Goal: Transaction & Acquisition: Purchase product/service

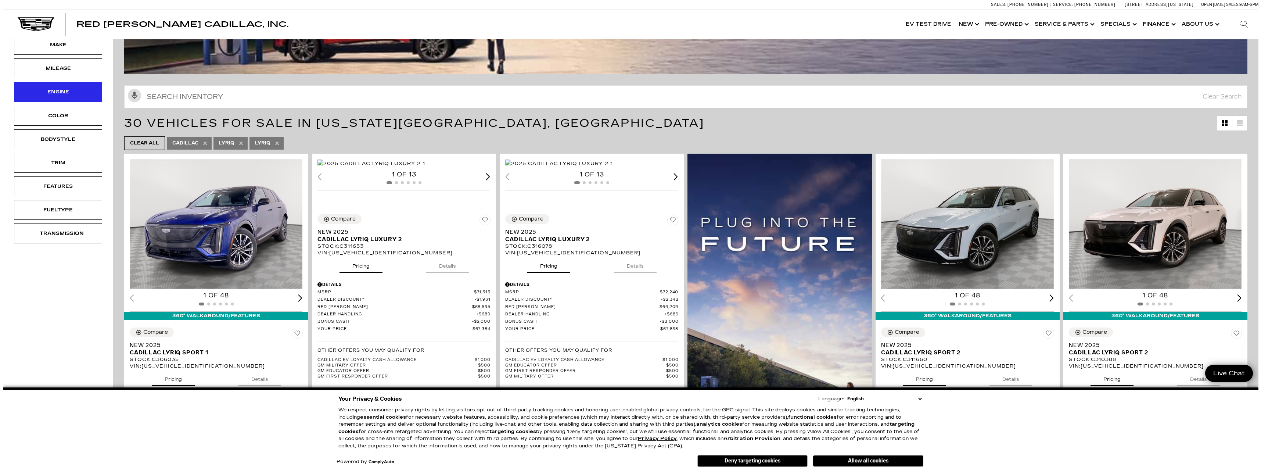
scroll to position [37, 0]
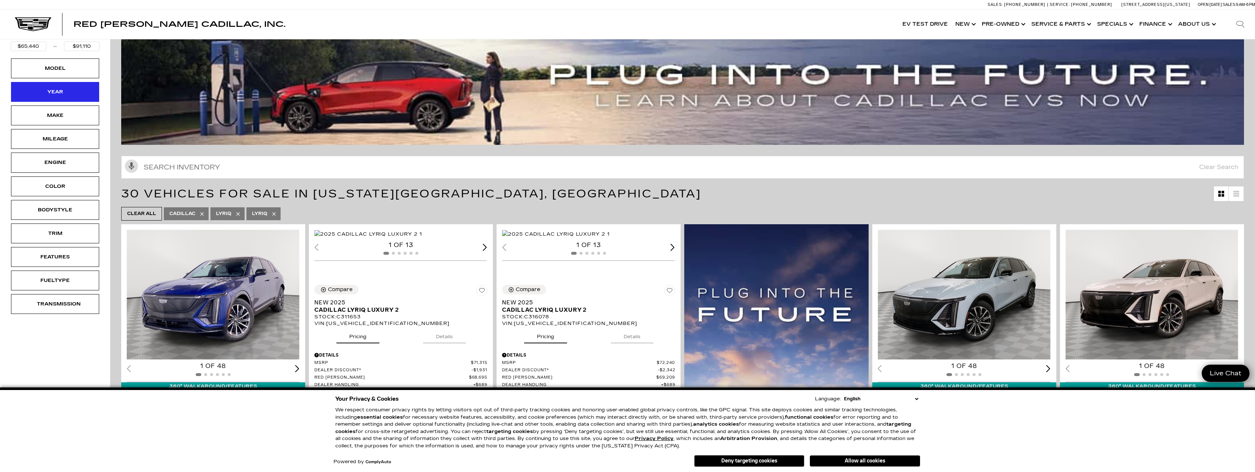
click at [57, 89] on div "Year" at bounding box center [55, 92] width 37 height 8
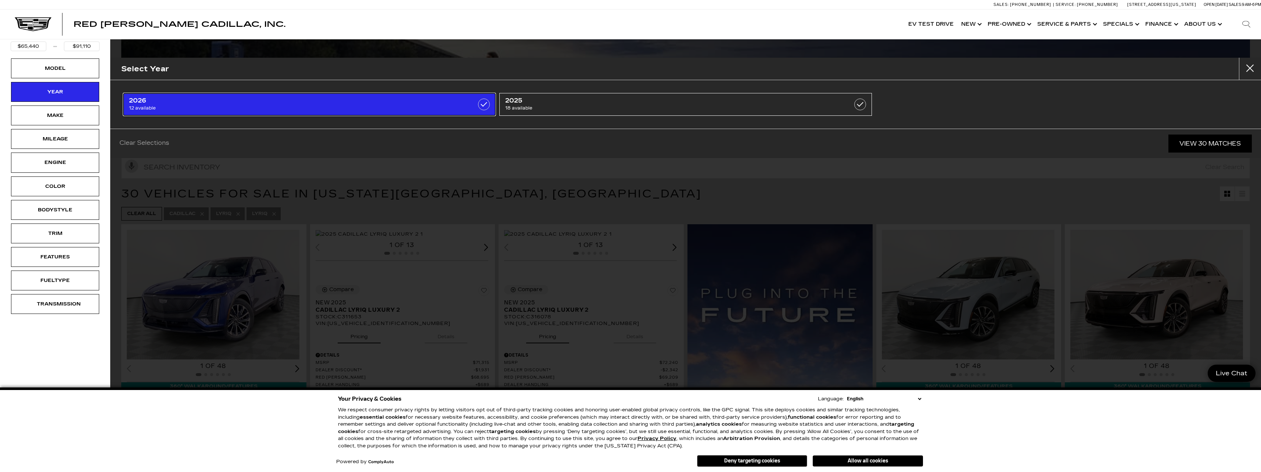
click at [368, 104] on span "12 available" at bounding box center [282, 107] width 307 height 7
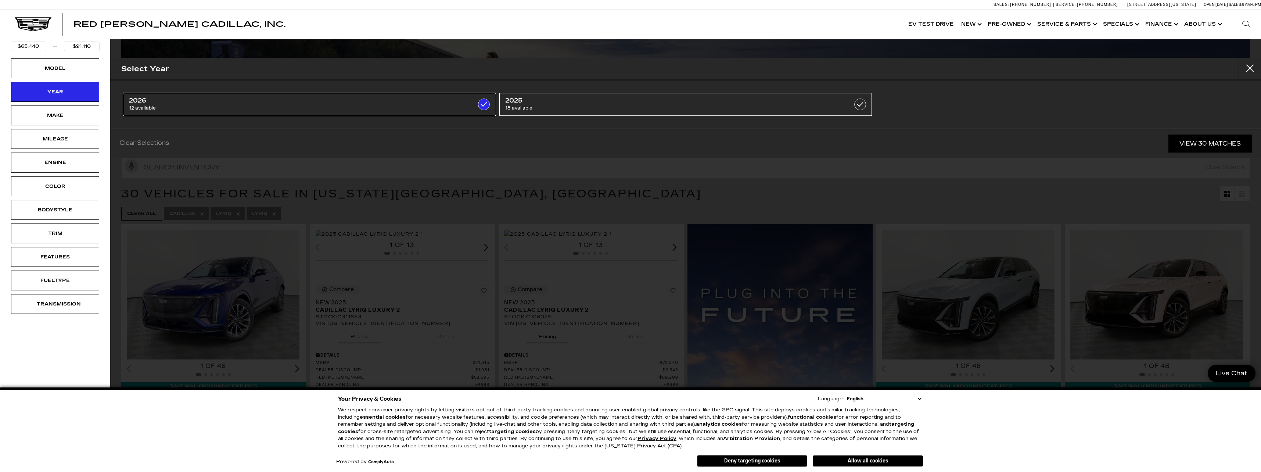
type input "$71,120"
checkbox input "true"
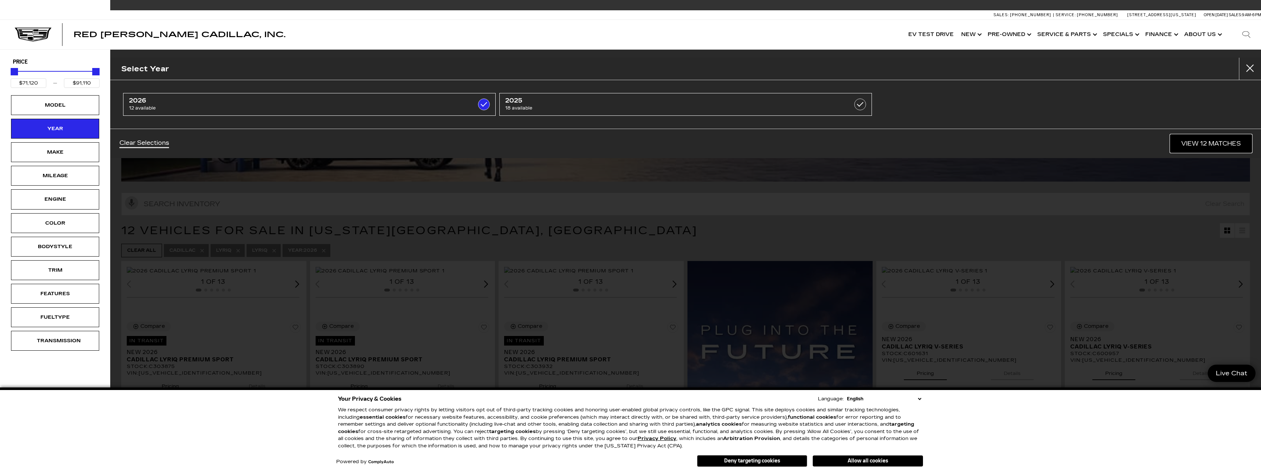
click at [1216, 144] on link "View 12 Matches" at bounding box center [1211, 143] width 82 height 18
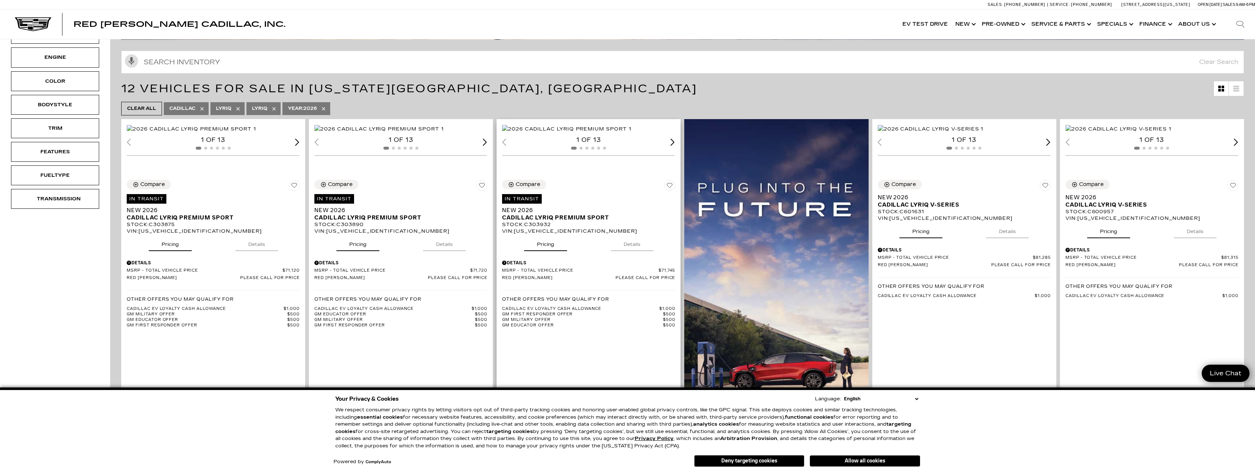
scroll to position [220, 0]
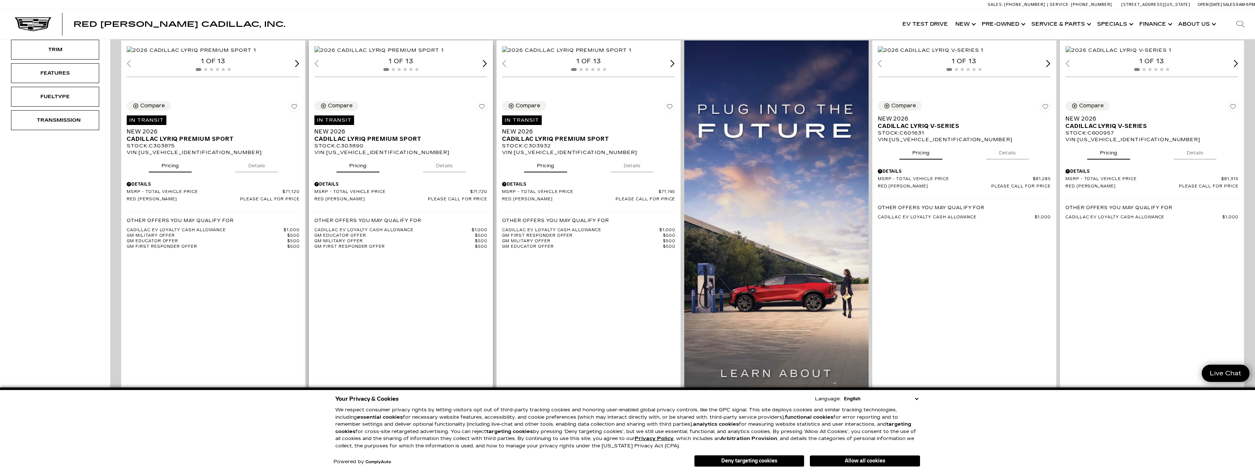
click at [447, 172] on button "Details" at bounding box center [444, 164] width 43 height 16
click at [397, 54] on img "1 / 2" at bounding box center [378, 50] width 129 height 8
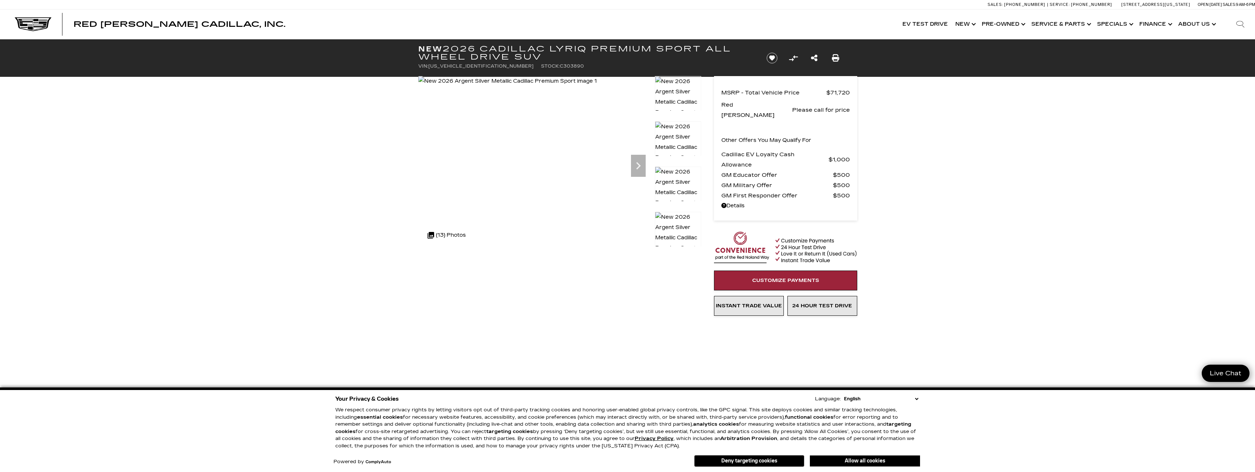
click at [677, 221] on img at bounding box center [678, 238] width 46 height 52
click at [638, 164] on icon "Next" at bounding box center [638, 165] width 4 height 7
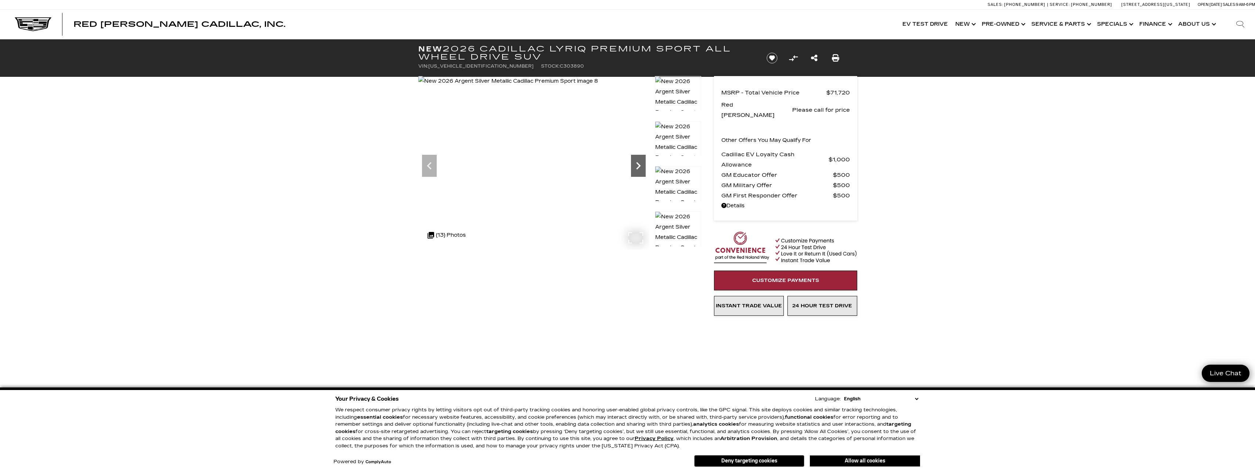
click at [638, 164] on icon "Next" at bounding box center [638, 165] width 4 height 7
drag, startPoint x: 335, startPoint y: 184, endPoint x: 307, endPoint y: 198, distance: 31.4
